Goal: Transaction & Acquisition: Purchase product/service

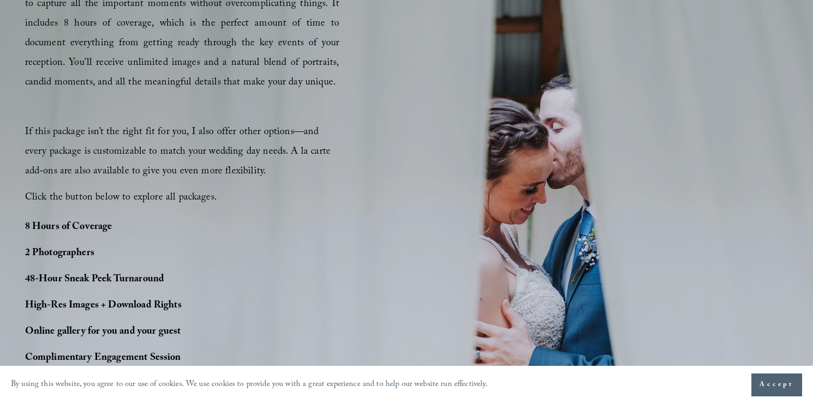
scroll to position [682, 0]
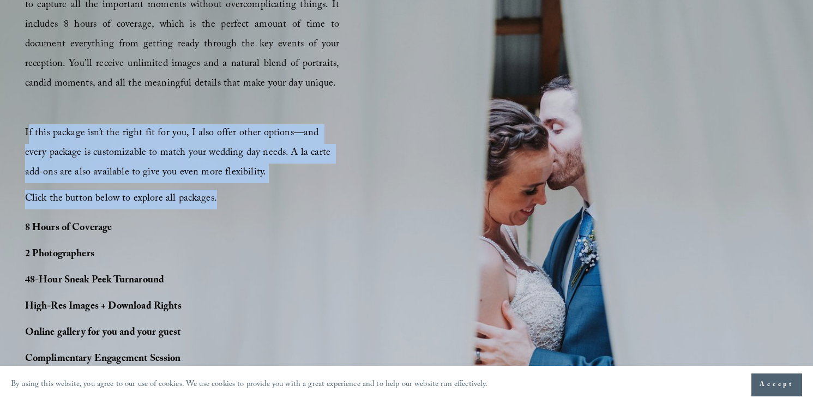
drag, startPoint x: 201, startPoint y: 195, endPoint x: 29, endPoint y: 132, distance: 182.3
click at [29, 132] on div "This package is the top choice for our couples and for good reason. It’s design…" at bounding box center [182, 93] width 314 height 233
click at [29, 132] on span "If this package isn’t the right fit for you, I also offer other options—and eve…" at bounding box center [179, 153] width 308 height 56
drag, startPoint x: 23, startPoint y: 133, endPoint x: 283, endPoint y: 209, distance: 271.5
click at [283, 209] on div "PERFECT PHOTO COVERAGE This package is the top choice for our couples and for g…" at bounding box center [406, 193] width 813 height 531
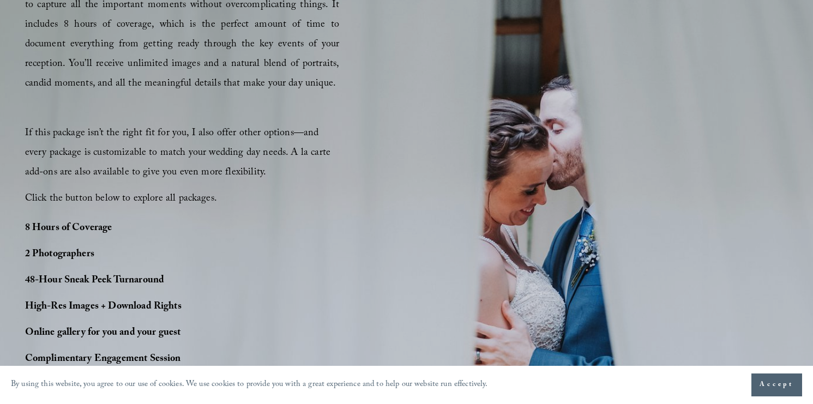
click at [283, 209] on p "Click the button below to explore all packages." at bounding box center [182, 200] width 314 height 20
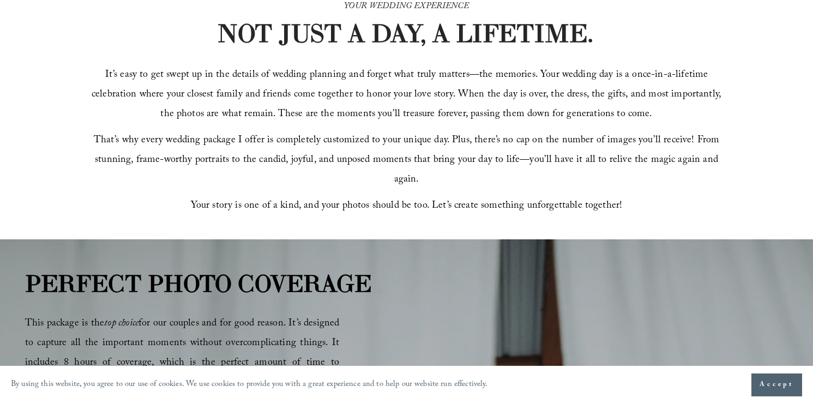
scroll to position [108, 0]
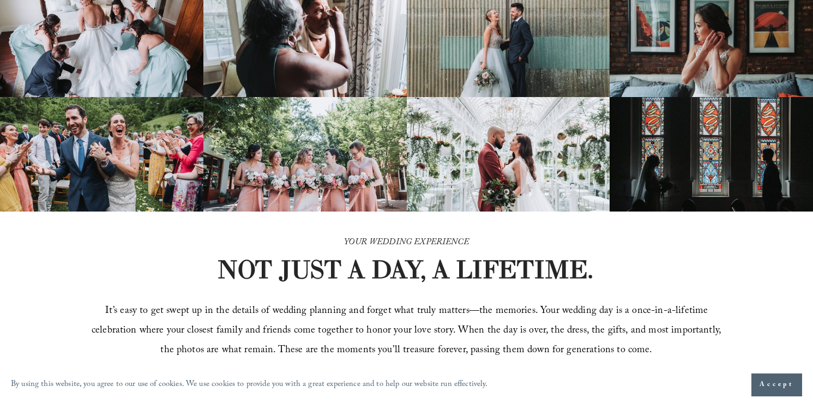
click at [405, 273] on strong "NOT JUST A DAY, A LIFETIME." at bounding box center [405, 269] width 376 height 32
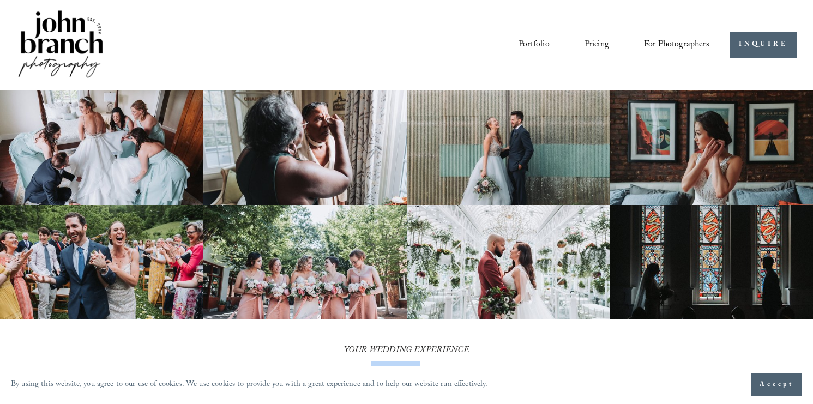
click at [519, 44] on link "Portfolio" at bounding box center [533, 44] width 31 height 19
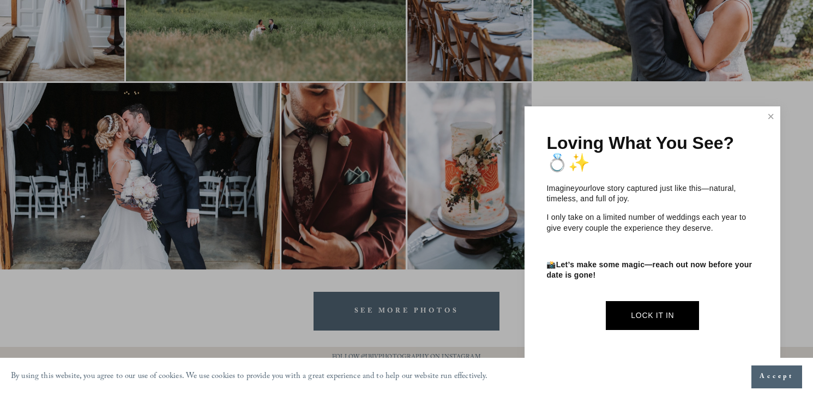
scroll to position [3218, 0]
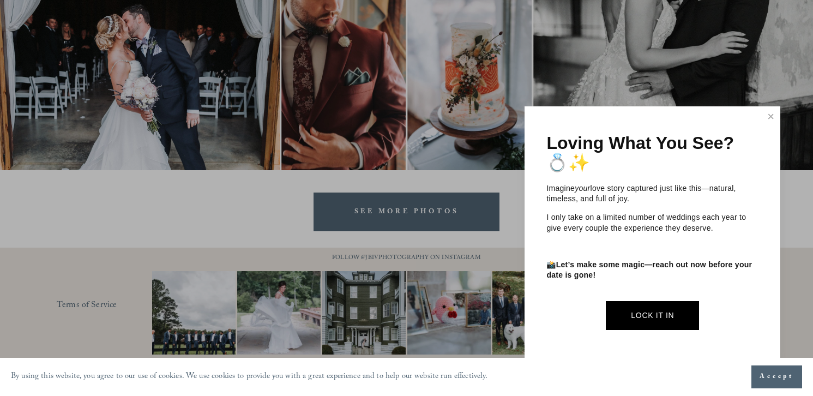
click at [771, 114] on link "Close" at bounding box center [770, 116] width 16 height 17
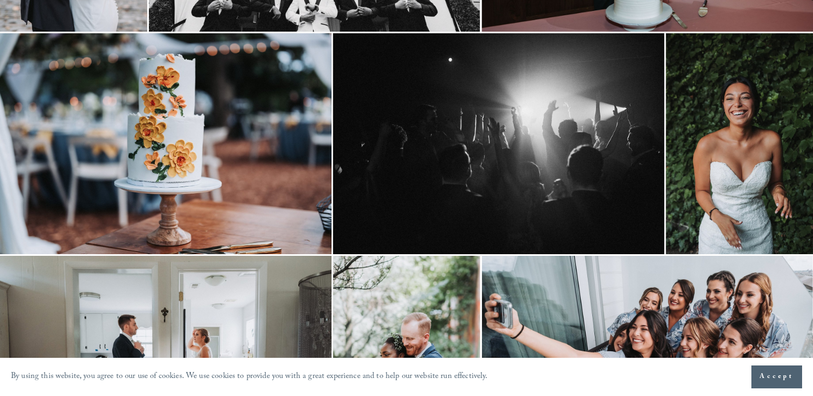
scroll to position [0, 0]
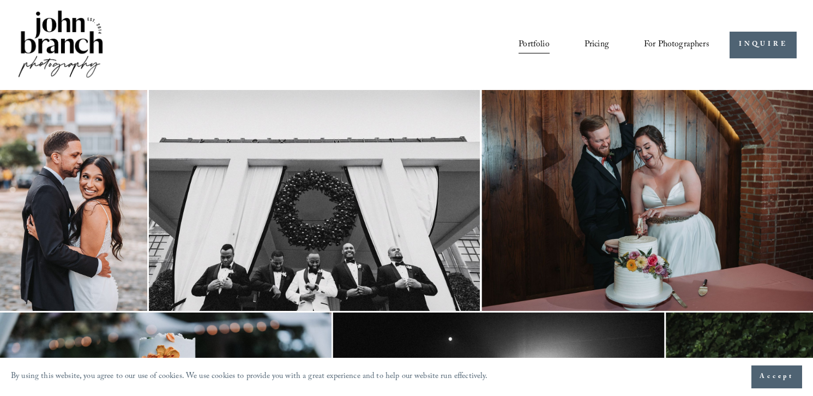
click at [0, 0] on span "Presets" at bounding box center [0, 0] width 0 height 0
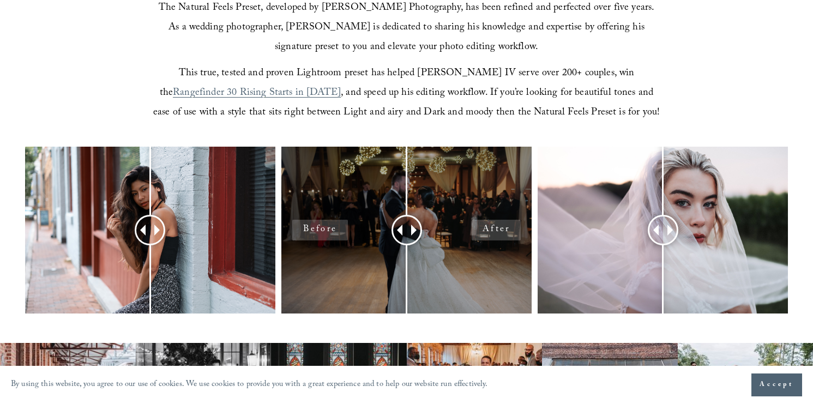
scroll to position [366, 0]
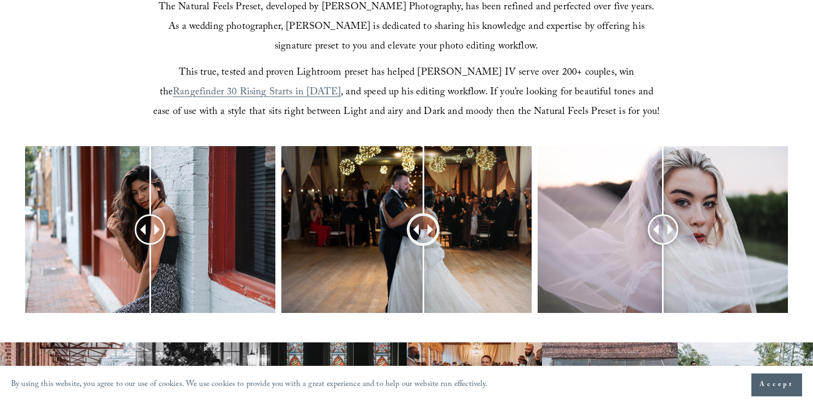
drag, startPoint x: 407, startPoint y: 229, endPoint x: 415, endPoint y: 232, distance: 8.5
click at [414, 232] on div at bounding box center [423, 230] width 28 height 28
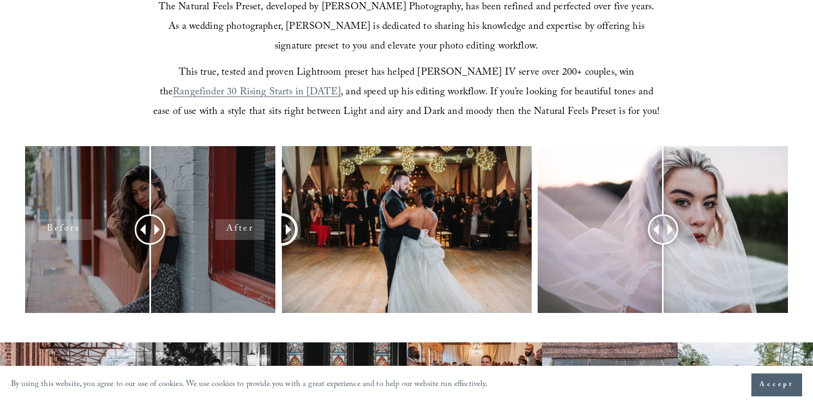
drag, startPoint x: 419, startPoint y: 228, endPoint x: 255, endPoint y: 235, distance: 164.7
click at [255, 235] on div at bounding box center [406, 244] width 813 height 196
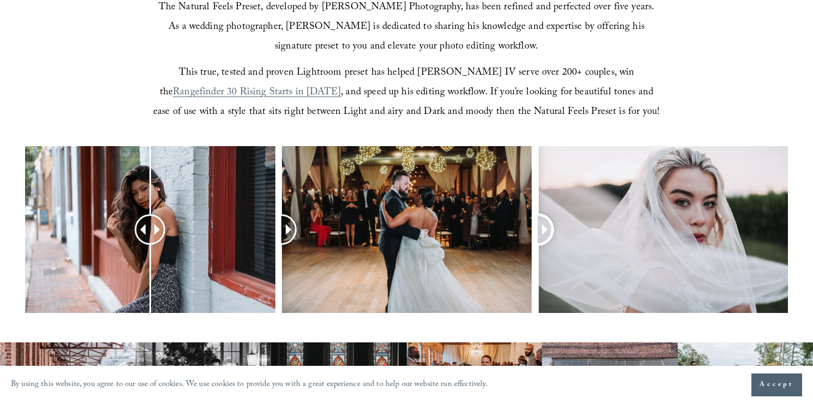
drag, startPoint x: 661, startPoint y: 231, endPoint x: 534, endPoint y: 253, distance: 129.5
click at [534, 253] on div at bounding box center [406, 244] width 813 height 196
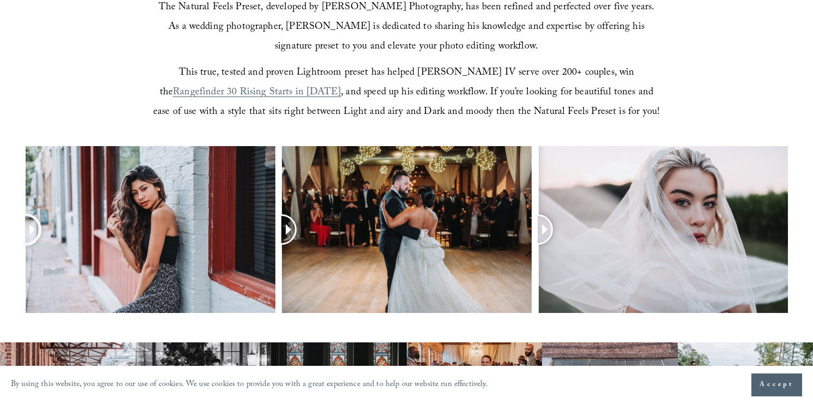
drag, startPoint x: 153, startPoint y: 227, endPoint x: 13, endPoint y: 248, distance: 141.6
click at [13, 248] on div at bounding box center [406, 244] width 813 height 196
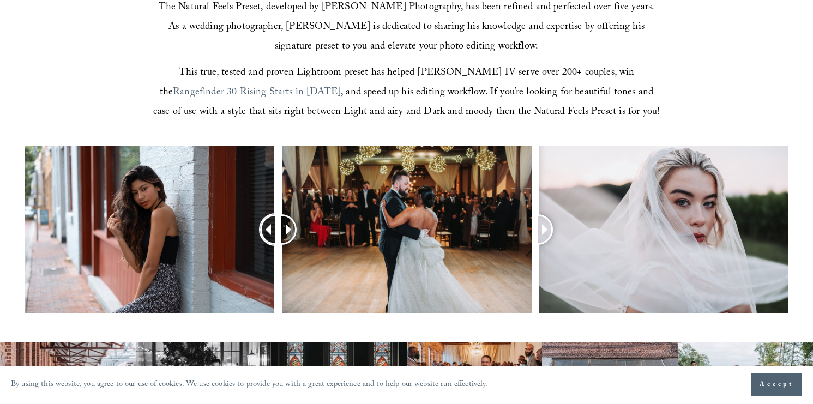
drag, startPoint x: 32, startPoint y: 226, endPoint x: -12, endPoint y: 227, distance: 44.2
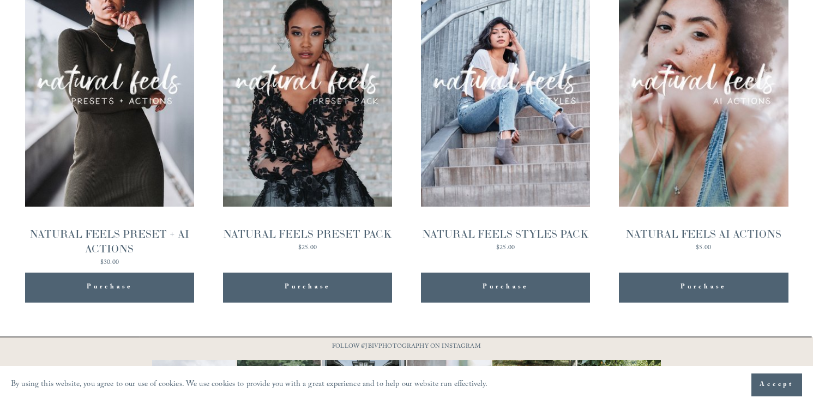
scroll to position [1238, 0]
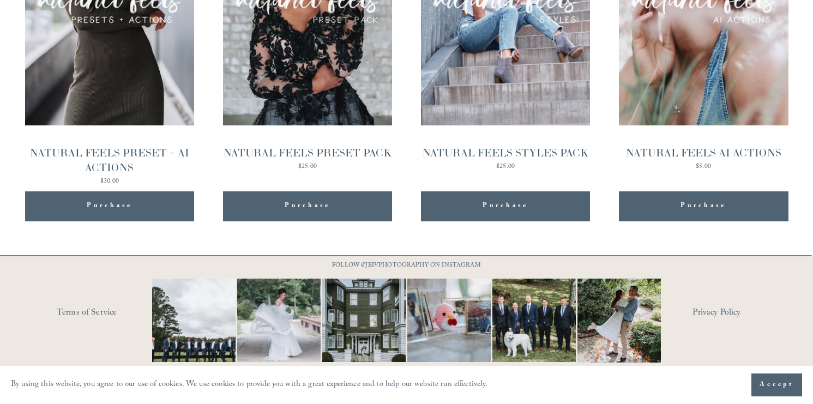
click at [402, 118] on div "Quick View" at bounding box center [406, 46] width 763 height 350
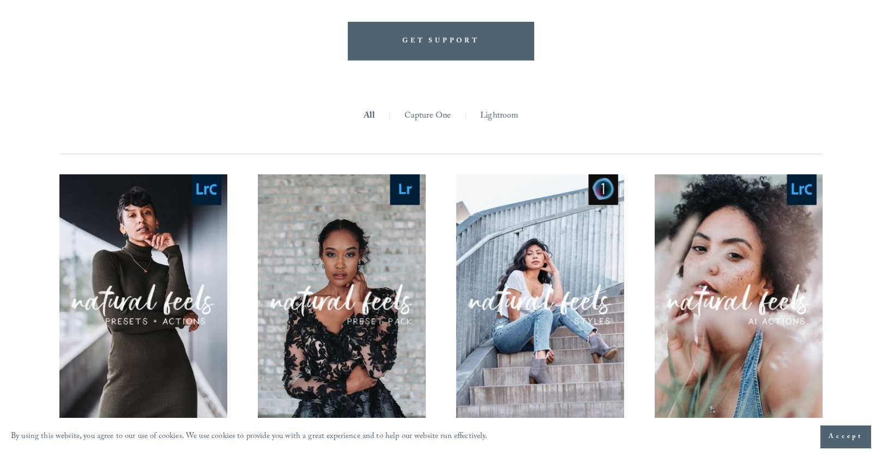
scroll to position [691, 0]
